Goal: Navigation & Orientation: Find specific page/section

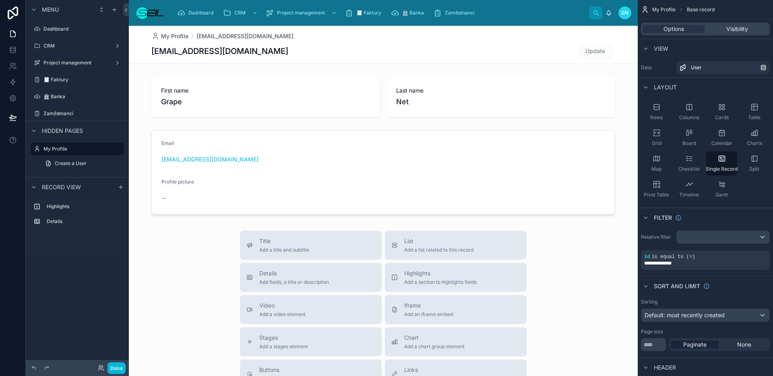
click at [148, 15] on img at bounding box center [149, 12] width 29 height 13
click at [67, 30] on label "Dashboard" at bounding box center [75, 29] width 64 height 6
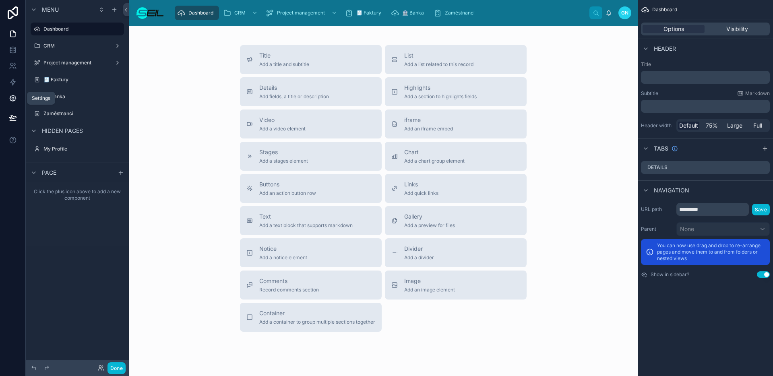
click at [13, 99] on icon at bounding box center [13, 98] width 2 height 2
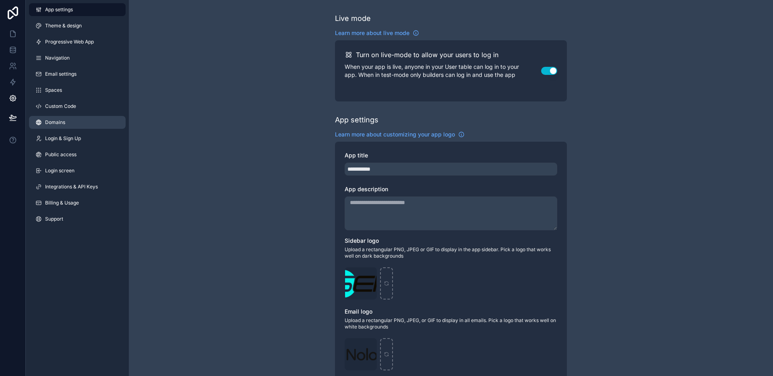
click at [58, 125] on span "Domains" at bounding box center [55, 122] width 20 height 6
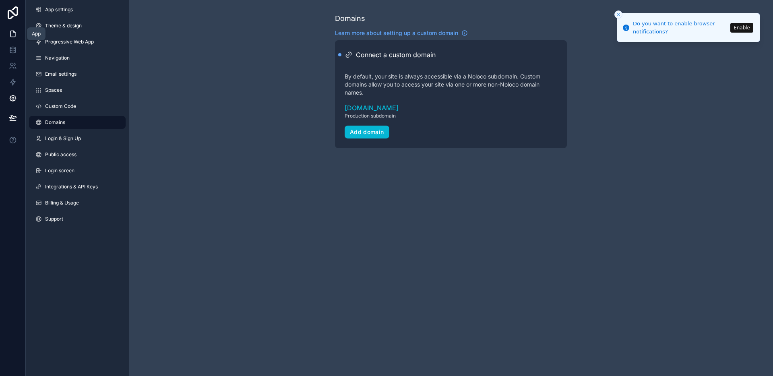
click at [11, 36] on icon at bounding box center [13, 34] width 8 height 8
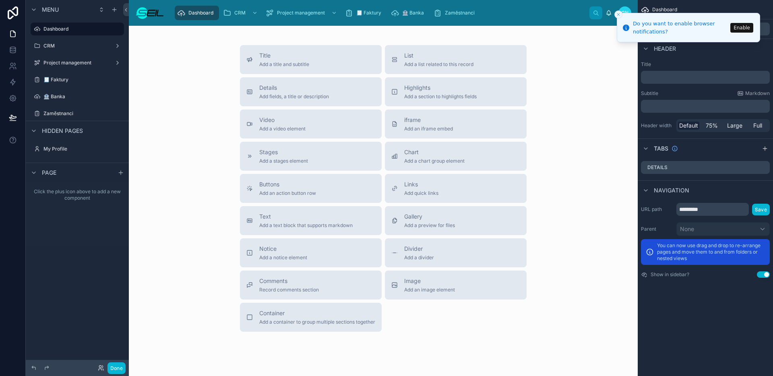
click at [617, 15] on icon "Close toast" at bounding box center [618, 14] width 5 height 5
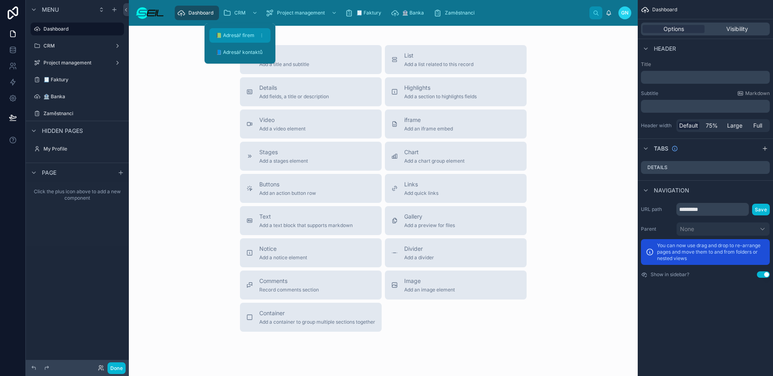
click at [236, 33] on span "📗 Adresář firem" at bounding box center [235, 35] width 39 height 6
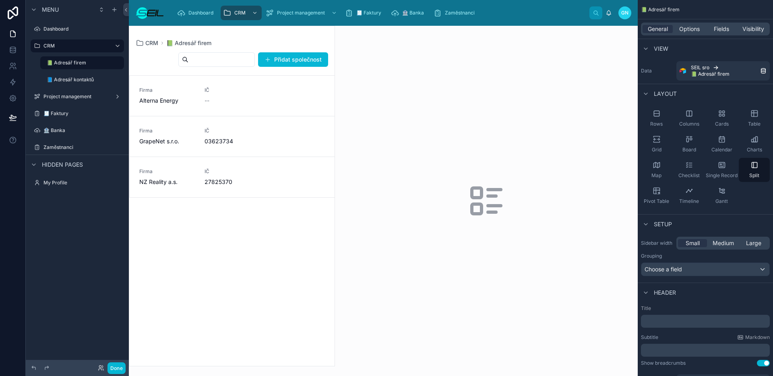
click at [266, 105] on div at bounding box center [231, 196] width 205 height 340
click at [246, 102] on div "--" at bounding box center [232, 101] width 56 height 8
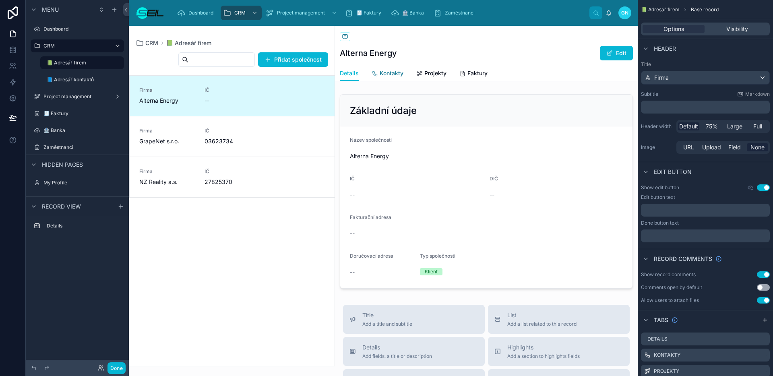
click at [392, 75] on span "Kontakty" at bounding box center [391, 73] width 24 height 8
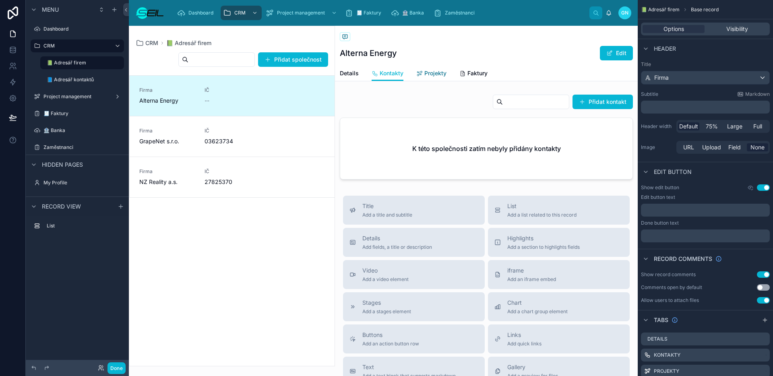
click at [429, 76] on span "Projekty" at bounding box center [435, 73] width 22 height 8
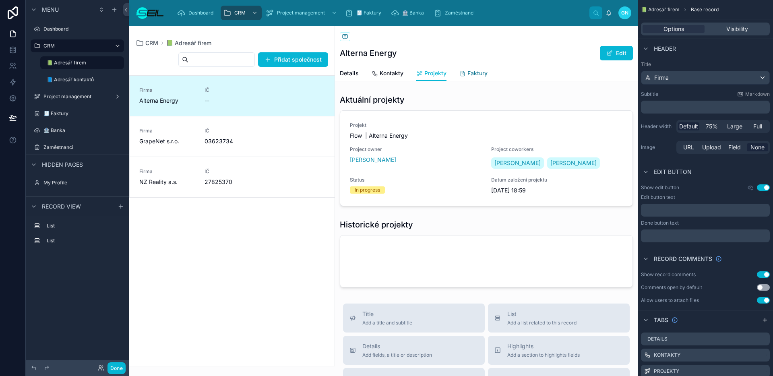
click at [468, 75] on span "Faktury" at bounding box center [477, 73] width 20 height 8
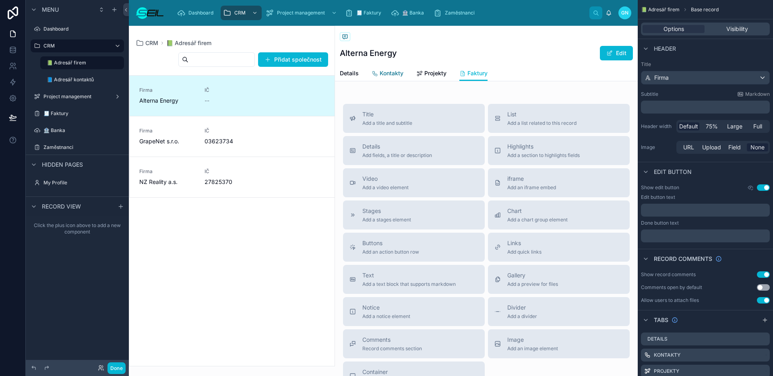
click at [397, 79] on link "Kontakty" at bounding box center [387, 74] width 32 height 16
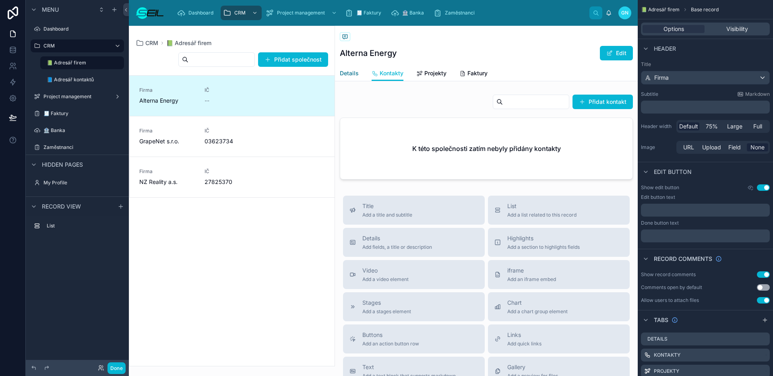
click at [349, 74] on span "Details" at bounding box center [349, 73] width 19 height 8
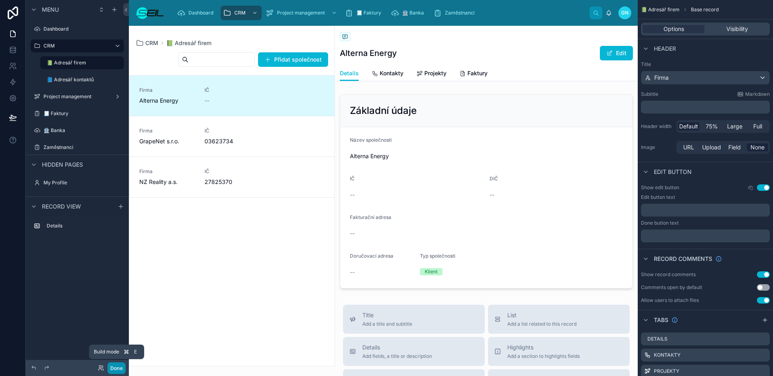
click at [116, 369] on button "Done" at bounding box center [116, 368] width 18 height 12
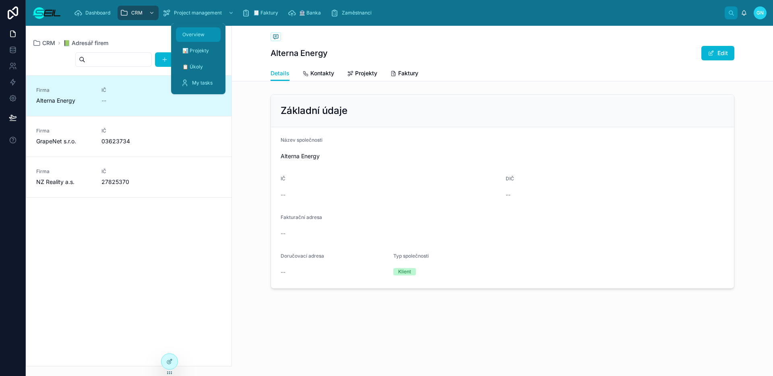
click at [199, 36] on span "Overview" at bounding box center [193, 34] width 22 height 6
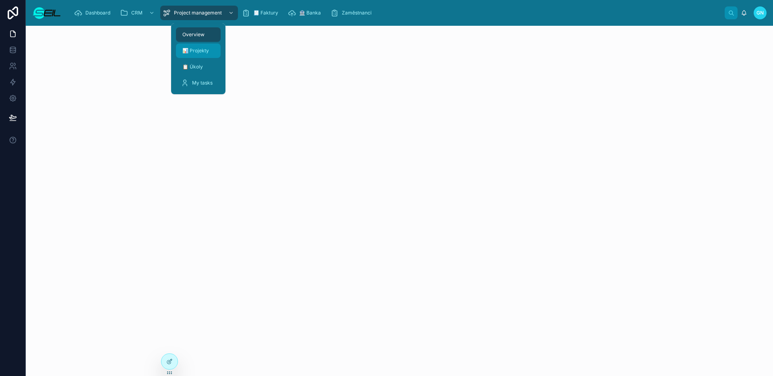
click at [206, 51] on span "📊 Projekty" at bounding box center [195, 50] width 27 height 6
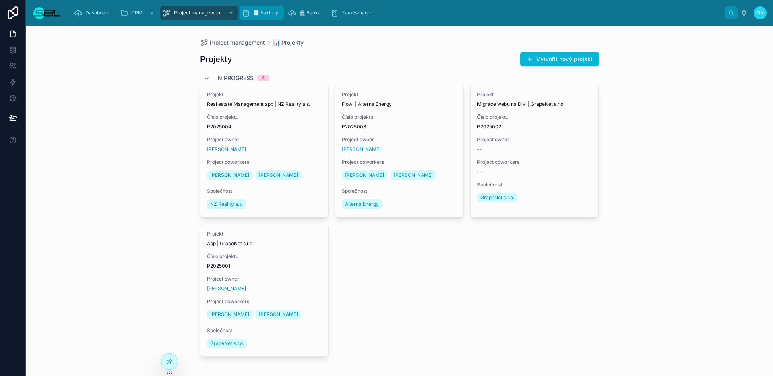
click at [271, 15] on span "🧾 Faktury" at bounding box center [265, 13] width 25 height 6
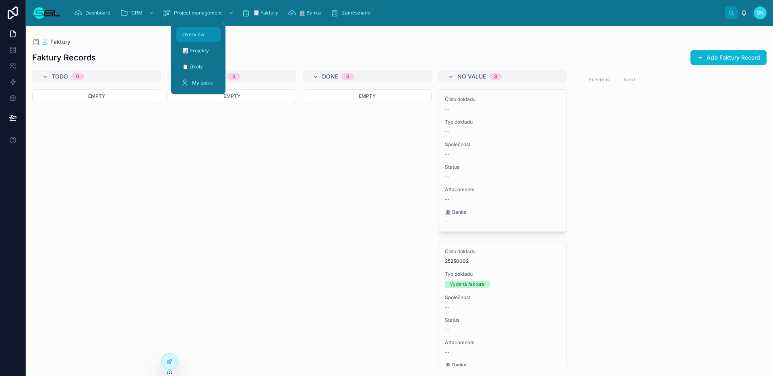
click at [195, 32] on span "Overview" at bounding box center [193, 34] width 22 height 6
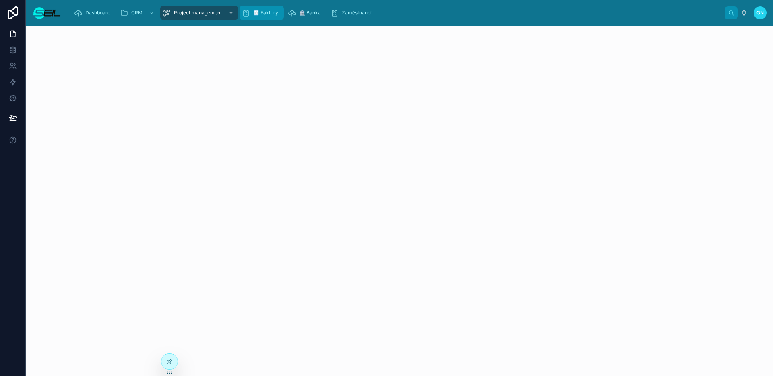
click at [264, 13] on span "🧾 Faktury" at bounding box center [265, 13] width 25 height 6
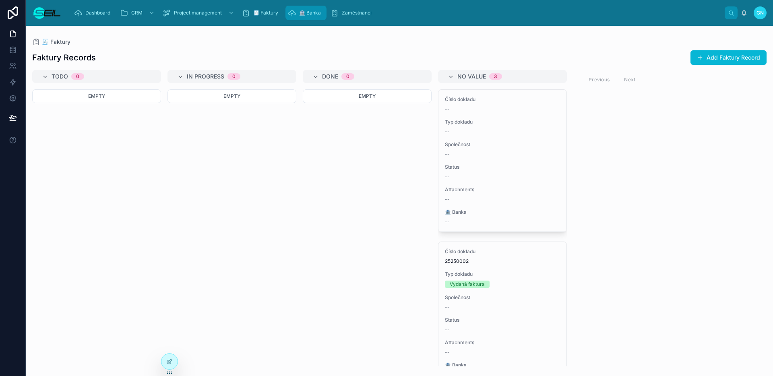
click at [304, 16] on span "🏦 Banka" at bounding box center [310, 13] width 22 height 6
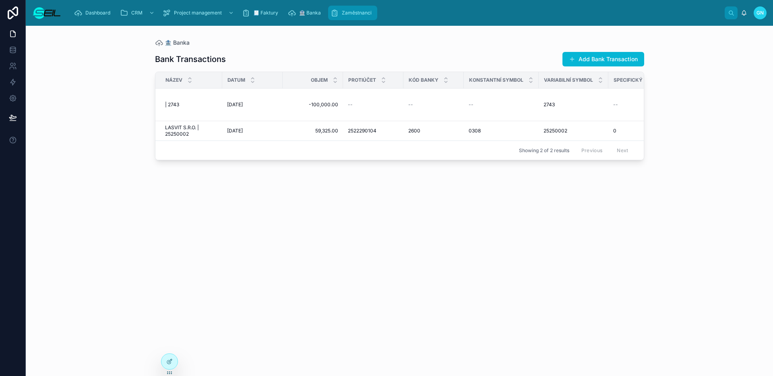
click at [349, 15] on span "Zaměstnanci" at bounding box center [357, 13] width 30 height 6
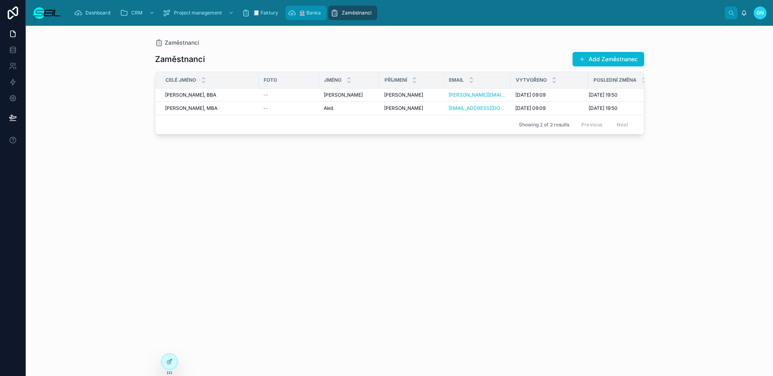
click at [306, 13] on span "🏦 Banka" at bounding box center [310, 13] width 22 height 6
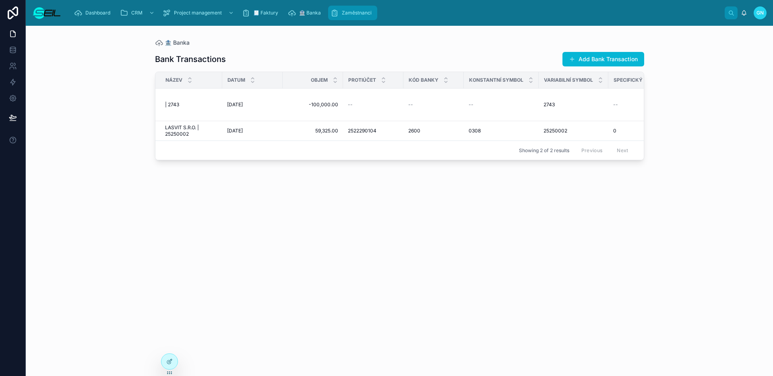
click at [343, 17] on div "Zaměstnanci" at bounding box center [352, 12] width 44 height 13
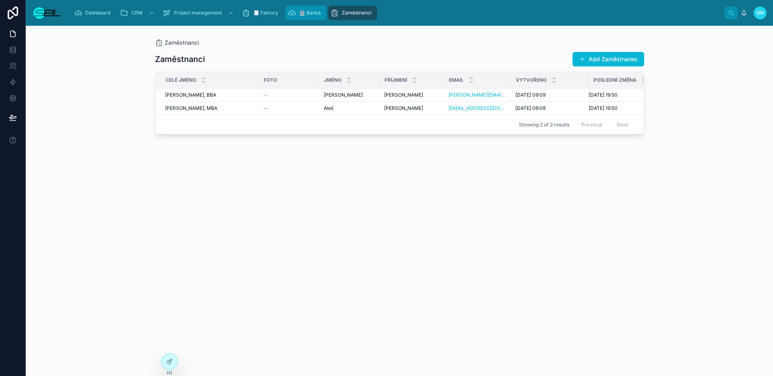
click at [302, 19] on link "🏦 Banka" at bounding box center [305, 13] width 41 height 14
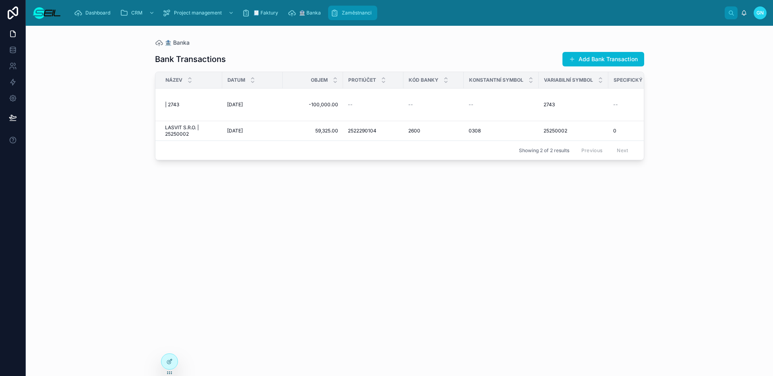
click at [348, 16] on div "Zaměstnanci" at bounding box center [352, 12] width 44 height 13
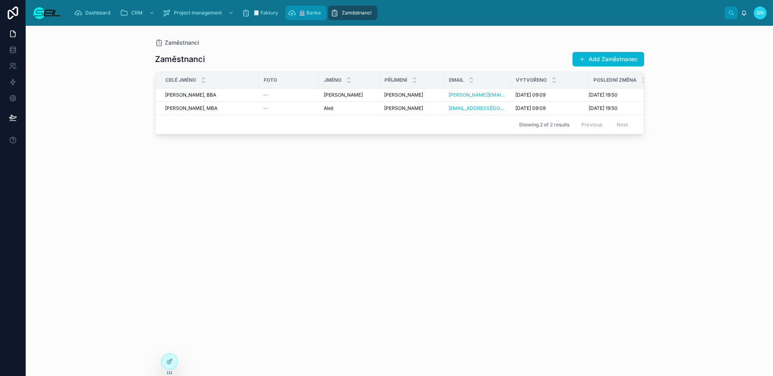
drag, startPoint x: 302, startPoint y: 10, endPoint x: 295, endPoint y: 11, distance: 7.7
click at [302, 10] on span "🏦 Banka" at bounding box center [310, 13] width 22 height 6
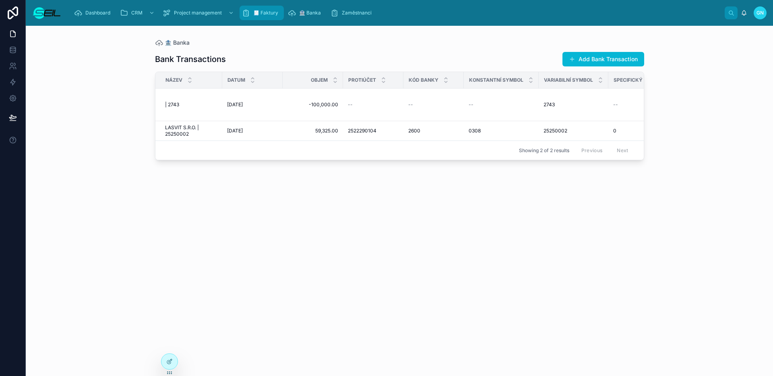
click at [267, 12] on span "🧾 Faktury" at bounding box center [265, 13] width 25 height 6
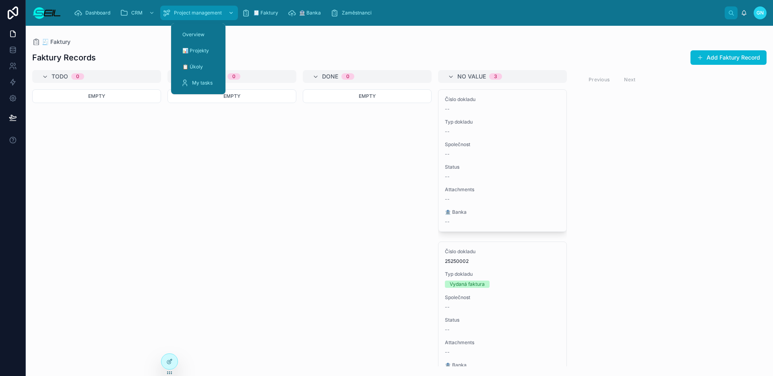
click at [200, 12] on span "Project management" at bounding box center [198, 13] width 48 height 6
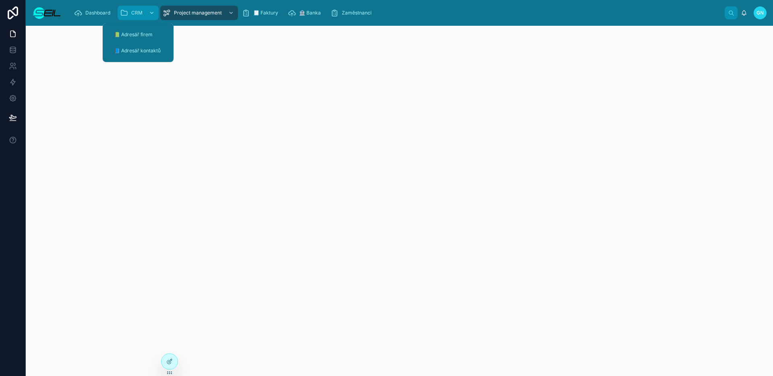
click at [136, 12] on span "CRM" at bounding box center [136, 13] width 11 height 6
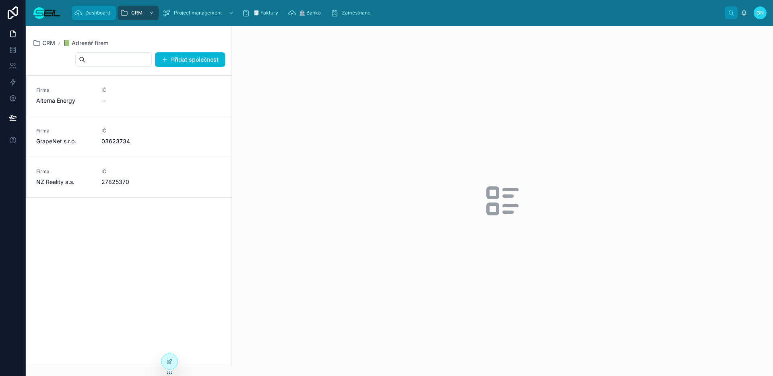
click at [101, 13] on span "Dashboard" at bounding box center [97, 13] width 25 height 6
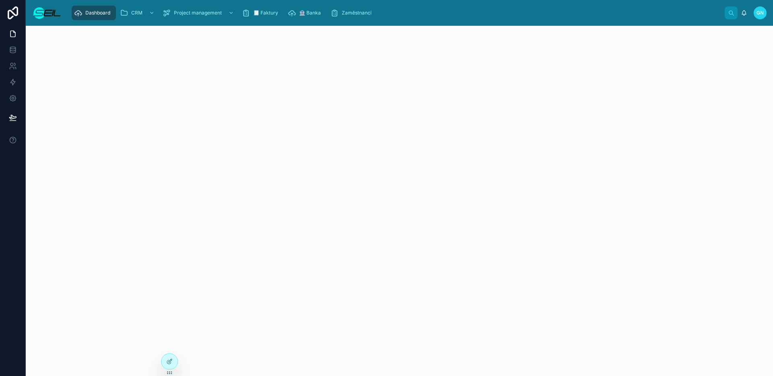
click at [107, 12] on span "Dashboard" at bounding box center [97, 13] width 25 height 6
